Goal: Information Seeking & Learning: Stay updated

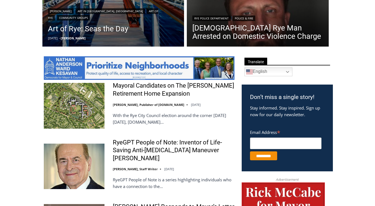
scroll to position [251, 0]
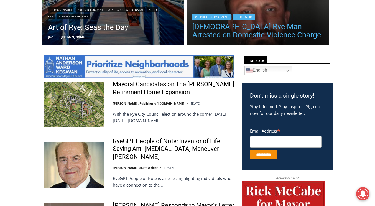
click at [228, 32] on link "[DEMOGRAPHIC_DATA] Rye Man Arrested on Domestic Violence Charge" at bounding box center [257, 30] width 131 height 17
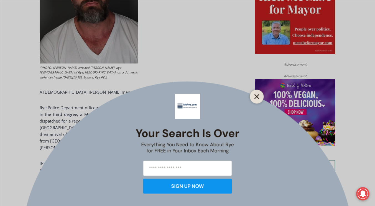
click at [256, 96] on icon "Close" at bounding box center [257, 96] width 5 height 5
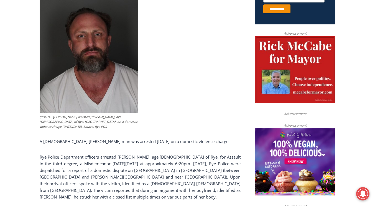
scroll to position [256, 0]
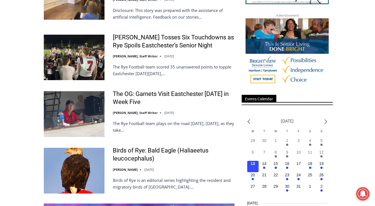
scroll to position [681, 0]
